Goal: Task Accomplishment & Management: Manage account settings

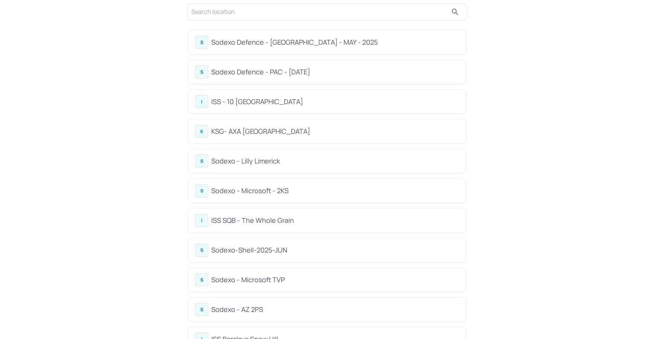
scroll to position [47, 0]
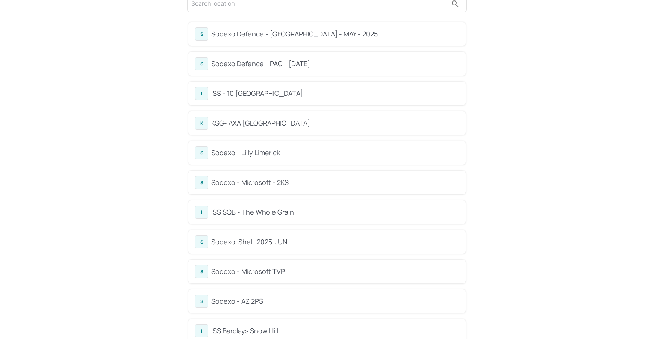
click at [262, 155] on div "Sodexo - Lilly Limerick" at bounding box center [335, 153] width 248 height 10
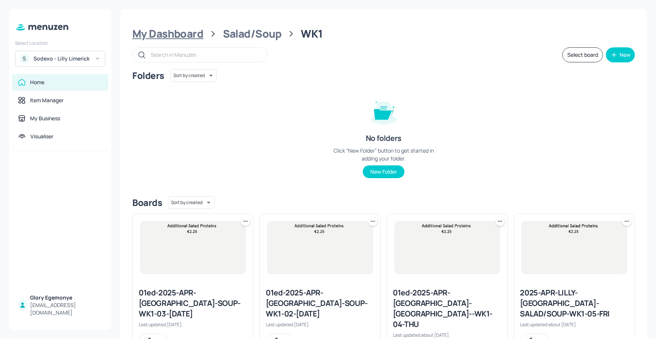
click at [173, 31] on div "My Dashboard" at bounding box center [167, 34] width 71 height 14
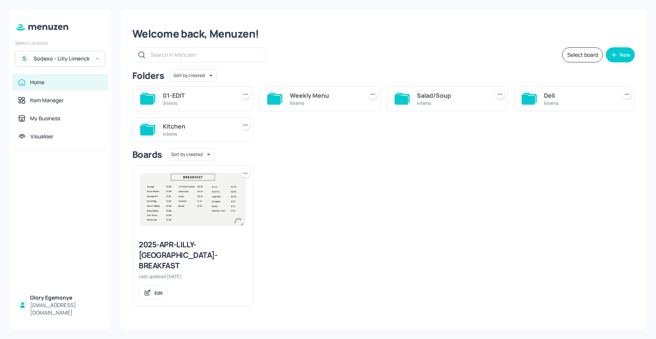
click at [533, 98] on icon at bounding box center [529, 99] width 14 height 10
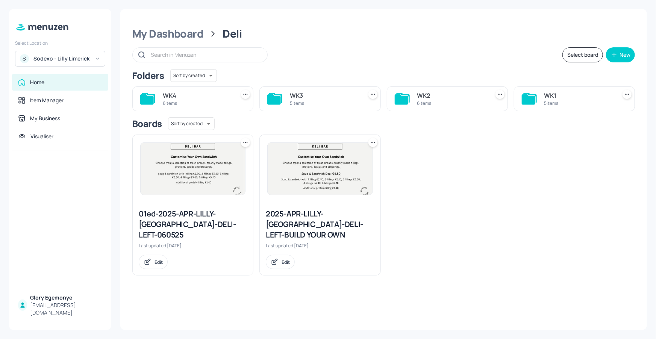
click at [410, 96] on div "WK2 6 items" at bounding box center [447, 98] width 121 height 25
click at [402, 97] on icon at bounding box center [402, 99] width 14 height 10
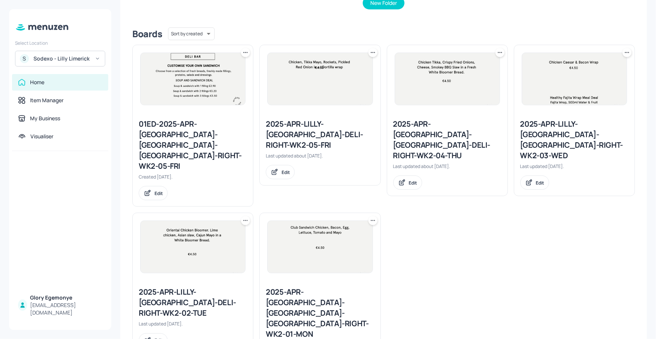
scroll to position [170, 0]
click at [208, 286] on div "2025-APR-LILLY-LIMERICK-DELI-RIGHT-WK2-02-TUE" at bounding box center [193, 302] width 108 height 32
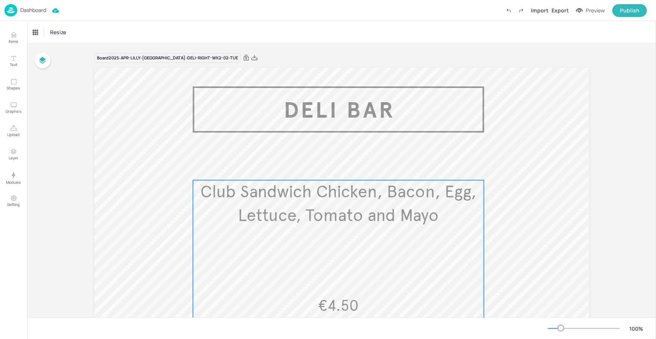
click at [301, 232] on div "Club Sandwich Chicken, Bacon, Egg, Lettuce, Tomato and Mayo €4.50" at bounding box center [338, 259] width 291 height 158
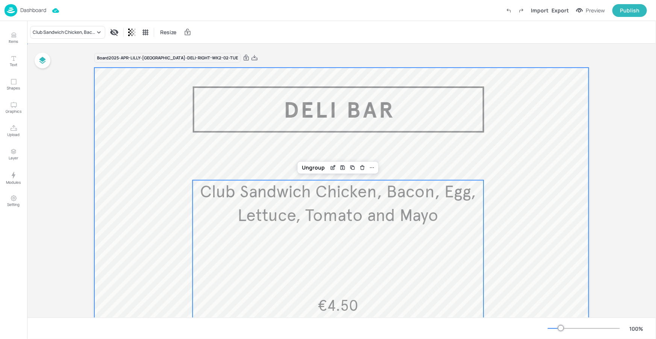
click at [443, 138] on div at bounding box center [341, 271] width 494 height 406
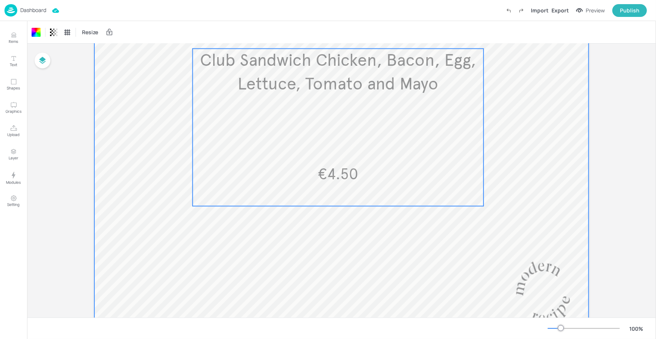
scroll to position [133, 0]
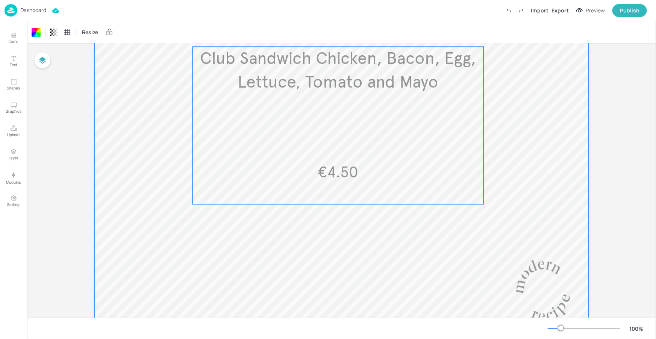
click at [291, 112] on div "Club Sandwich Chicken, Bacon, Egg, Lettuce, Tomato and Mayo €4.50" at bounding box center [338, 126] width 291 height 158
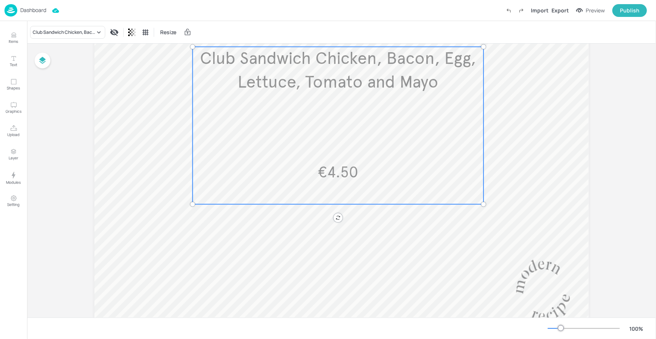
scroll to position [9, 0]
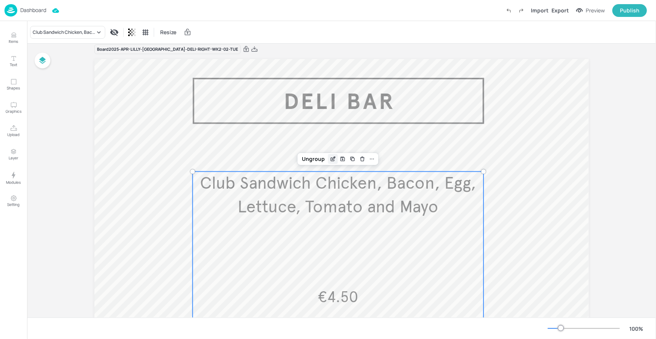
click at [332, 157] on icon "Edit Item" at bounding box center [333, 159] width 6 height 6
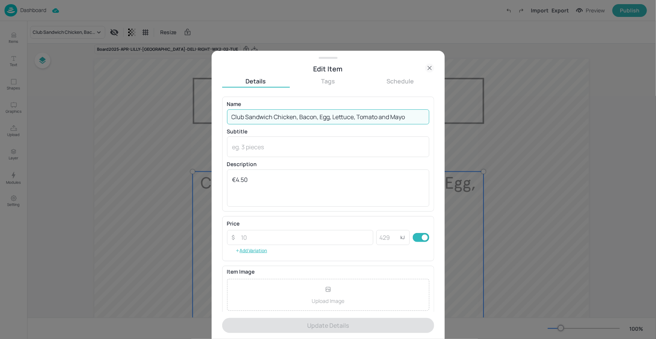
drag, startPoint x: 407, startPoint y: 115, endPoint x: 218, endPoint y: 112, distance: 188.4
click at [220, 111] on div "Edit Item Details Tags Schedule Name Club Sandwich Chicken, Bacon, Egg, Lettuce…" at bounding box center [328, 195] width 233 height 288
paste input "Korean Gochujang BBQ Chicken, Cucumber, Tomato, Gem Lettuce, Peanut & Carrot Sa…"
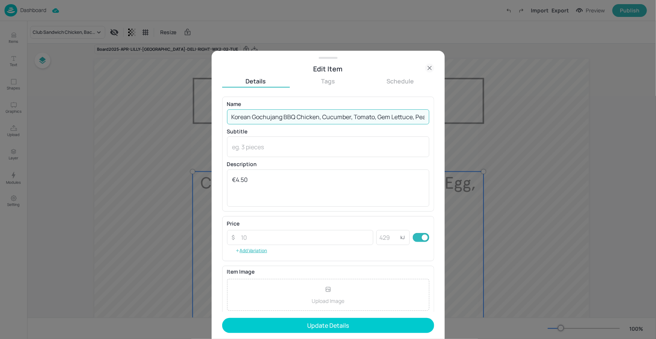
drag, startPoint x: 376, startPoint y: 115, endPoint x: 223, endPoint y: 114, distance: 153.0
click at [221, 113] on div "Edit Item Details Tags Schedule Name Korean Gochujang BBQ Chicken, Cucumber, To…" at bounding box center [328, 195] width 233 height 288
click at [295, 117] on input "Korean Gochujang BBQ Chicken, Cucumber, Tomato, Gem Lettuce, Peanut & Carrot Sa…" at bounding box center [328, 116] width 202 height 15
drag, startPoint x: 382, startPoint y: 117, endPoint x: 268, endPoint y: 116, distance: 113.6
click at [203, 114] on div "Edit Item Details Tags Schedule Name Korean Gochujang BBQ Chicken, Cucumber, To…" at bounding box center [328, 169] width 656 height 339
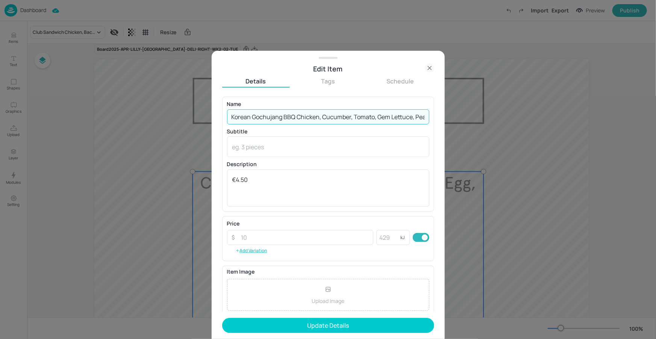
type input "Korean Gochujang BBQ Chicken, Cucumber, Tomato, Gem Lettuce, Peanut & Carrot Sa…"
click at [285, 106] on p "Name" at bounding box center [328, 104] width 202 height 5
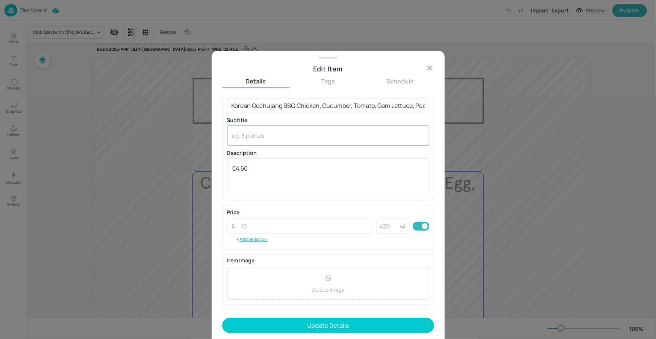
scroll to position [12, 0]
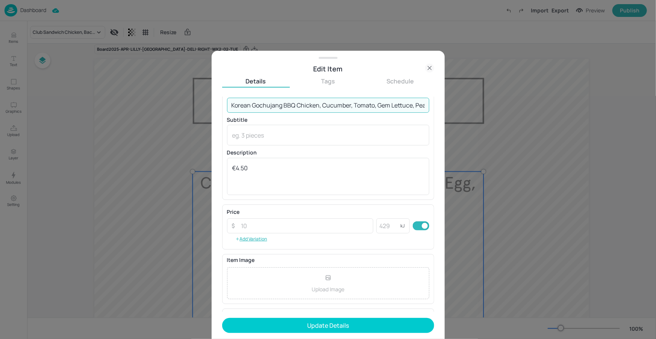
drag, startPoint x: 326, startPoint y: 107, endPoint x: 390, endPoint y: 120, distance: 65.2
click at [396, 111] on input "Korean Gochujang BBQ Chicken, Cucumber, Tomato, Gem Lettuce, Peanut & Carrot Sa…" at bounding box center [328, 105] width 202 height 15
click at [380, 108] on input "Korean Gochujang BBQ Chicken, Cucumber, Tomato, Gem Lettuce, Peanut & Carrot Sa…" at bounding box center [328, 105] width 202 height 15
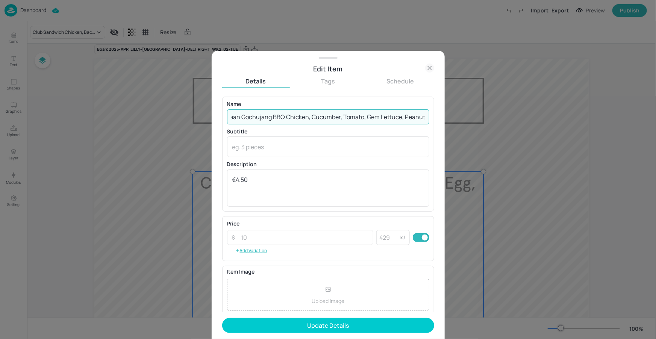
drag, startPoint x: 370, startPoint y: 102, endPoint x: 414, endPoint y: 104, distance: 43.7
click at [416, 103] on div "Name Korean Gochujang BBQ Chicken, Cucumber, Tomato, Gem Lettuce, Peanut & Carr…" at bounding box center [328, 113] width 202 height 23
drag, startPoint x: 357, startPoint y: 113, endPoint x: 422, endPoint y: 117, distance: 64.8
click at [422, 117] on input "Korean Gochujang BBQ Chicken, Cucumber, Tomato, Gem Lettuce, Peanut & Carrot Sa…" at bounding box center [328, 116] width 202 height 15
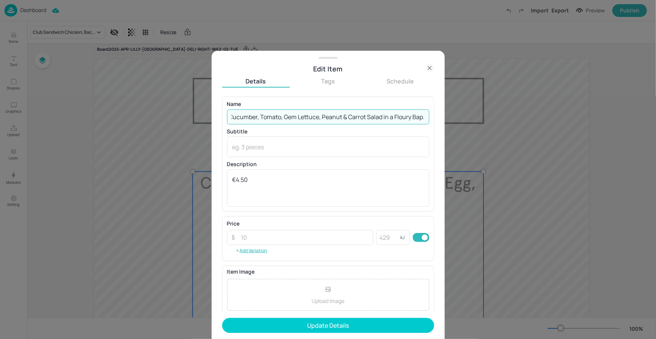
drag, startPoint x: 359, startPoint y: 122, endPoint x: 362, endPoint y: 120, distance: 4.0
click at [359, 122] on input "Korean Gochujang BBQ Chicken, Cucumber, Tomato, Gem Lettuce, Peanut & Carrot Sa…" at bounding box center [328, 116] width 202 height 15
click at [370, 114] on input "Korean Gochujang BBQ Chicken, Cucumber, Tomato, Gem Lettuce, Peanut & Carrot Sa…" at bounding box center [328, 116] width 202 height 15
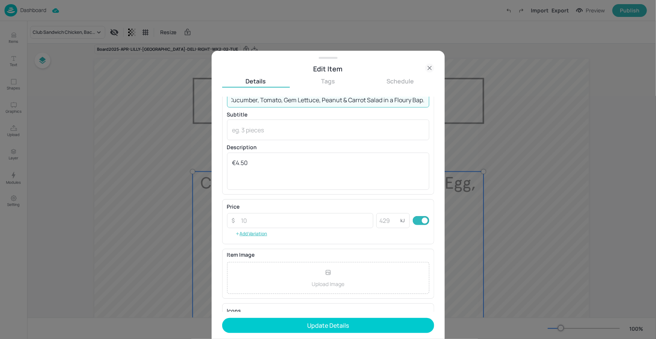
scroll to position [63, 0]
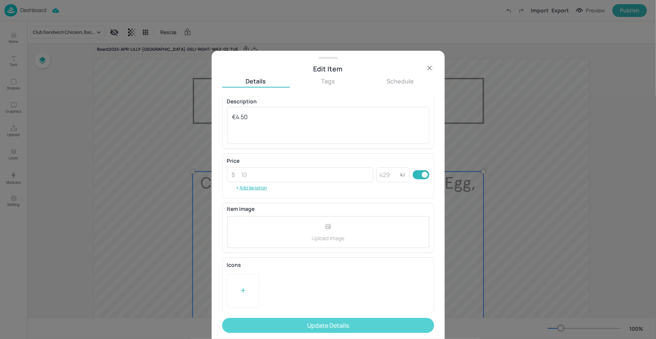
click at [325, 323] on button "Update Details" at bounding box center [328, 325] width 212 height 15
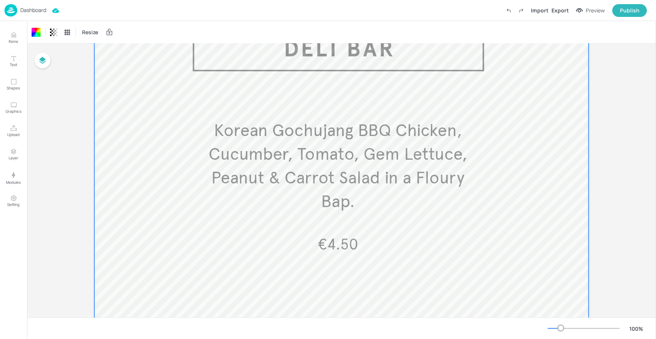
scroll to position [62, 0]
click at [543, 229] on div at bounding box center [341, 209] width 494 height 406
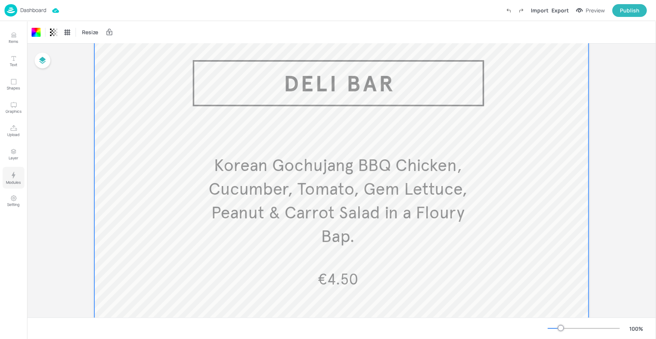
scroll to position [0, 0]
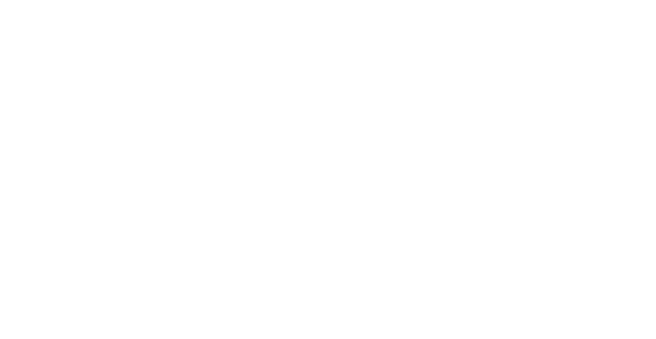
click at [73, 64] on div at bounding box center [328, 169] width 656 height 339
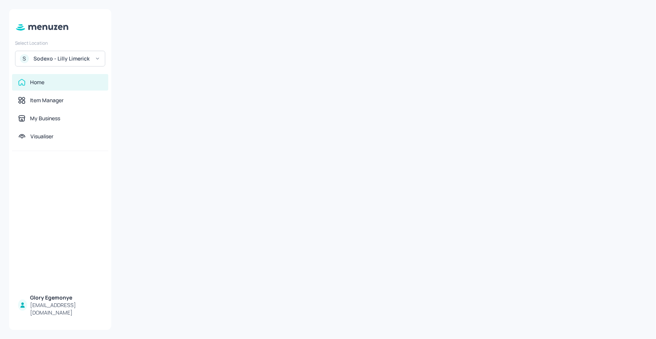
click at [76, 61] on div "Sodexo - Lilly Limerick" at bounding box center [61, 59] width 57 height 8
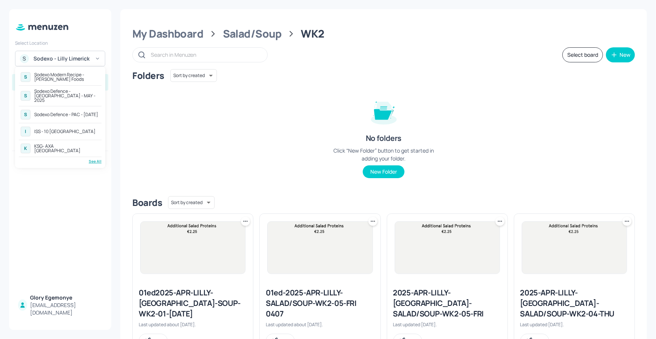
click at [78, 74] on div "Sodexo Modern Recipe - Kerry Foods" at bounding box center [66, 77] width 65 height 9
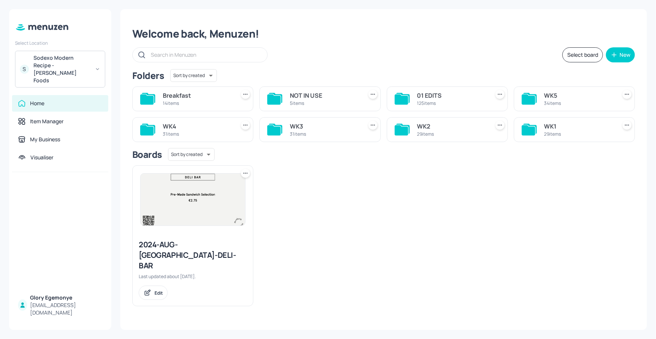
click at [281, 128] on icon at bounding box center [274, 130] width 15 height 12
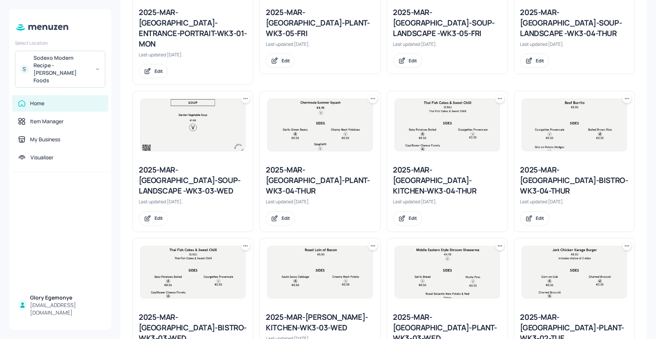
scroll to position [734, 0]
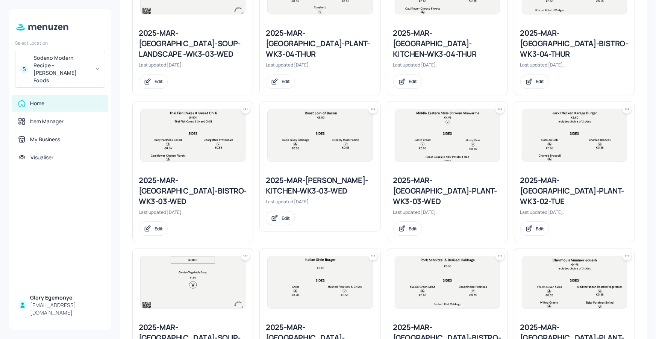
scroll to position [868, 0]
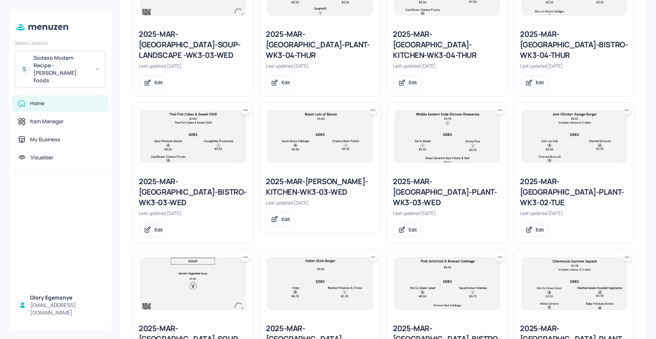
click at [431, 323] on div "2025-MAR-[GEOGRAPHIC_DATA]-BISTRO-WK3-02-TUE" at bounding box center [447, 339] width 108 height 32
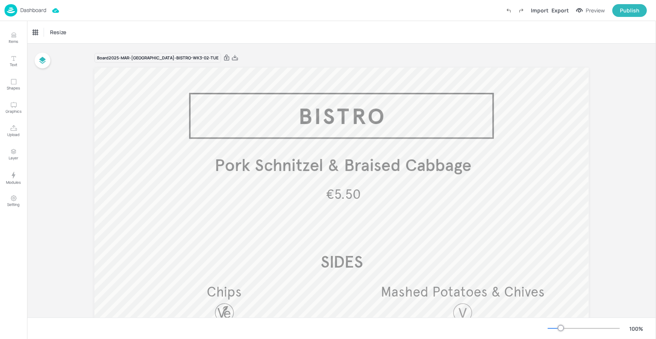
click at [39, 11] on p "Dashboard" at bounding box center [33, 10] width 26 height 5
